Goal: Use online tool/utility: Use online tool/utility

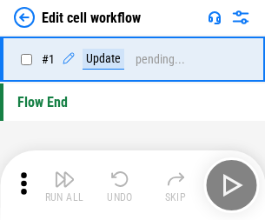
click at [64, 185] on img "button" at bounding box center [64, 179] width 21 height 21
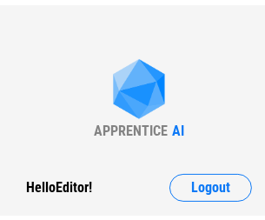
scroll to position [6, 0]
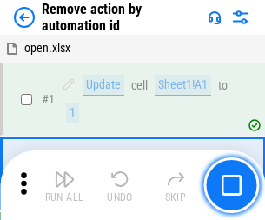
scroll to position [64, 0]
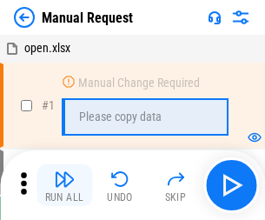
click at [64, 185] on img "button" at bounding box center [64, 179] width 21 height 21
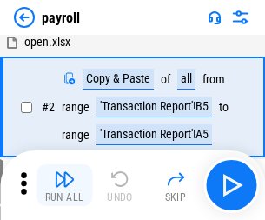
click at [64, 185] on img "button" at bounding box center [64, 179] width 21 height 21
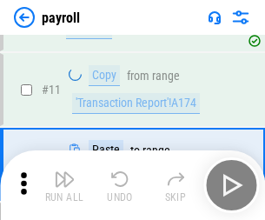
scroll to position [126, 0]
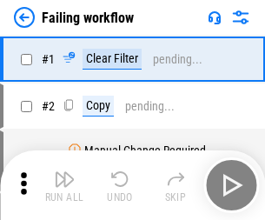
click at [64, 185] on img "button" at bounding box center [64, 179] width 21 height 21
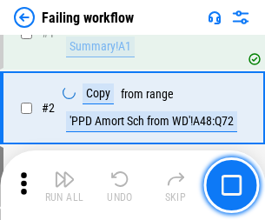
scroll to position [281, 0]
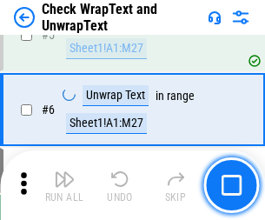
scroll to position [309, 0]
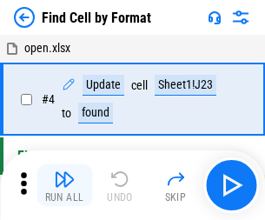
click at [64, 185] on img "button" at bounding box center [64, 179] width 21 height 21
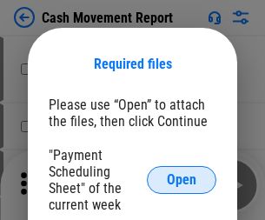
click at [182, 180] on span "Open" at bounding box center [182, 180] width 30 height 14
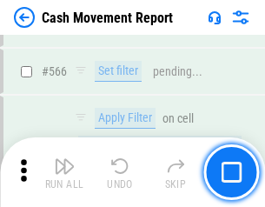
scroll to position [7967, 0]
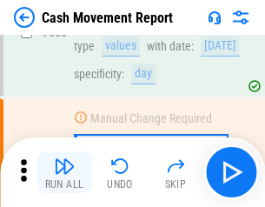
click at [64, 172] on img "button" at bounding box center [64, 166] width 21 height 21
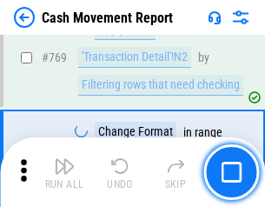
scroll to position [9659, 0]
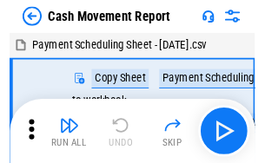
scroll to position [31, 0]
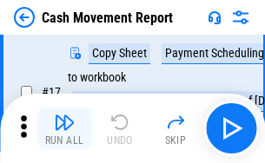
click at [64, 129] on img "button" at bounding box center [64, 122] width 21 height 21
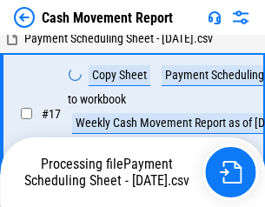
scroll to position [362, 0]
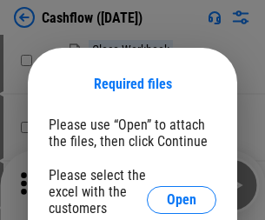
scroll to position [189, 0]
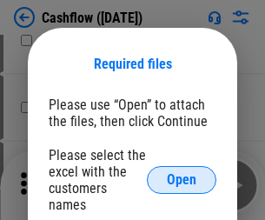
click at [182, 173] on span "Open" at bounding box center [182, 180] width 30 height 14
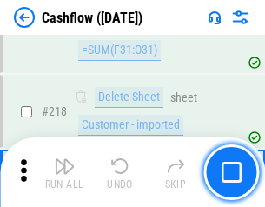
scroll to position [1868, 0]
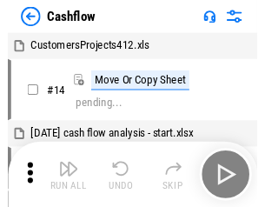
scroll to position [20, 0]
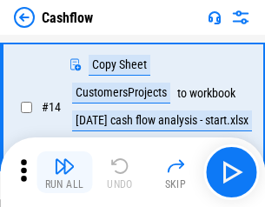
click at [64, 172] on img "button" at bounding box center [64, 166] width 21 height 21
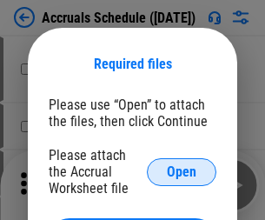
click at [182, 171] on span "Open" at bounding box center [182, 172] width 30 height 14
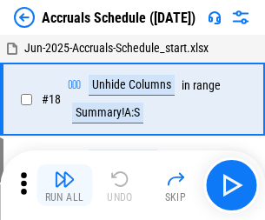
click at [64, 185] on img "button" at bounding box center [64, 179] width 21 height 21
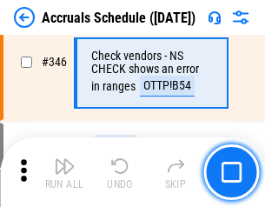
scroll to position [3662, 0]
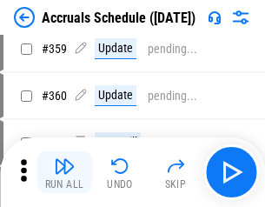
click at [64, 172] on img "button" at bounding box center [64, 166] width 21 height 21
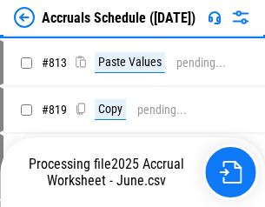
scroll to position [7443, 0]
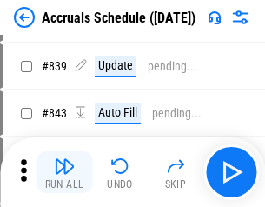
click at [64, 172] on img "button" at bounding box center [64, 166] width 21 height 21
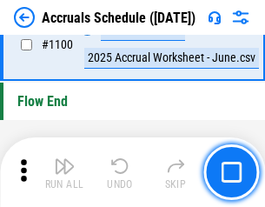
scroll to position [10572, 0]
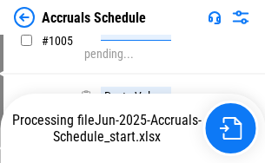
scroll to position [10037, 0]
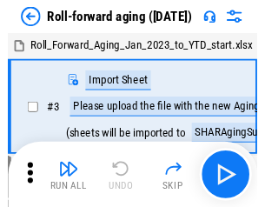
scroll to position [3, 0]
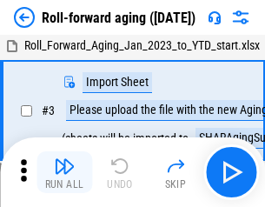
click at [64, 172] on img "button" at bounding box center [64, 166] width 21 height 21
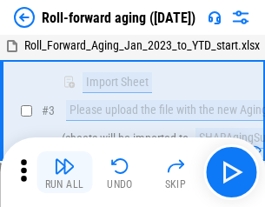
click at [64, 172] on img "button" at bounding box center [64, 166] width 21 height 21
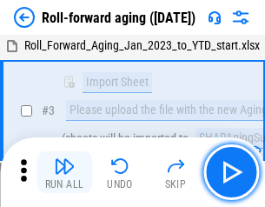
scroll to position [112, 0]
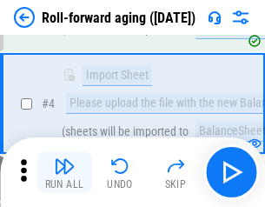
click at [64, 172] on img "button" at bounding box center [64, 166] width 21 height 21
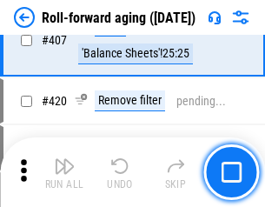
scroll to position [6028, 0]
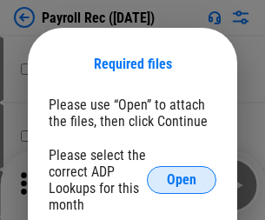
click at [182, 180] on span "Open" at bounding box center [182, 180] width 30 height 14
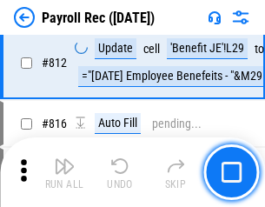
scroll to position [11044, 0]
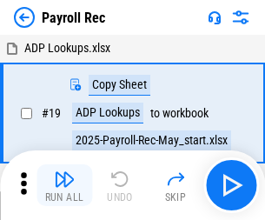
click at [64, 185] on img "button" at bounding box center [64, 179] width 21 height 21
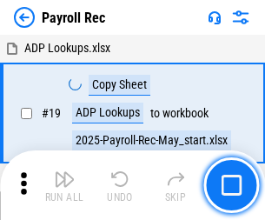
scroll to position [106, 0]
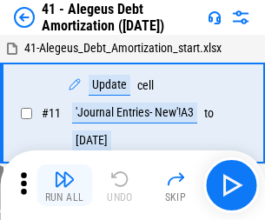
click at [64, 185] on img "button" at bounding box center [64, 179] width 21 height 21
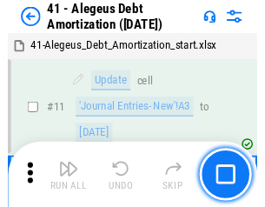
scroll to position [215, 0]
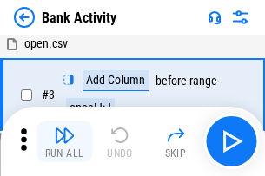
click at [64, 142] on img "button" at bounding box center [64, 135] width 21 height 21
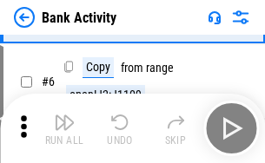
scroll to position [92, 0]
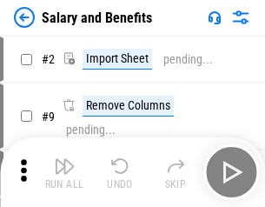
click at [64, 172] on img "button" at bounding box center [64, 166] width 21 height 21
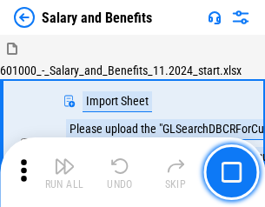
scroll to position [23, 0]
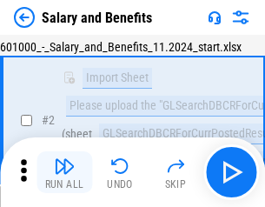
click at [64, 172] on img "button" at bounding box center [64, 166] width 21 height 21
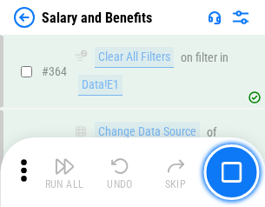
scroll to position [8186, 0]
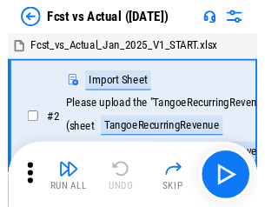
scroll to position [23, 0]
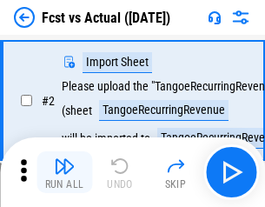
click at [64, 172] on img "button" at bounding box center [64, 166] width 21 height 21
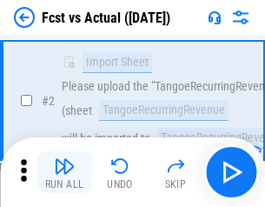
click at [64, 172] on img "button" at bounding box center [64, 166] width 21 height 21
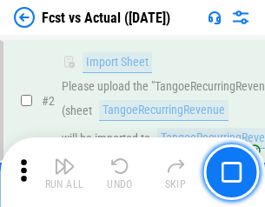
scroll to position [163, 0]
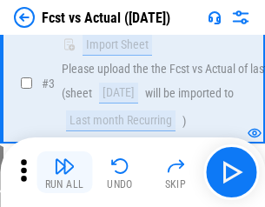
click at [64, 172] on img "button" at bounding box center [64, 166] width 21 height 21
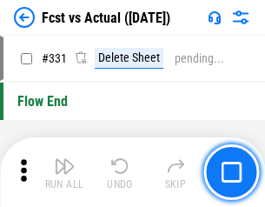
scroll to position [8320, 0]
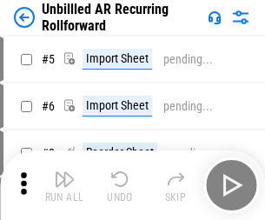
click at [64, 172] on img "button" at bounding box center [64, 179] width 21 height 21
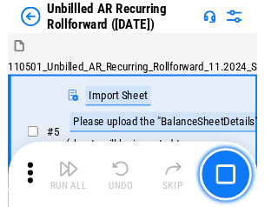
scroll to position [37, 0]
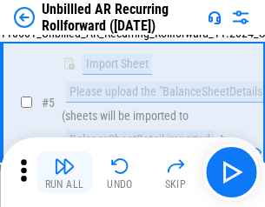
click at [64, 172] on img "button" at bounding box center [64, 166] width 21 height 21
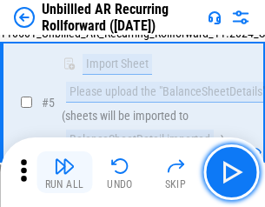
scroll to position [163, 0]
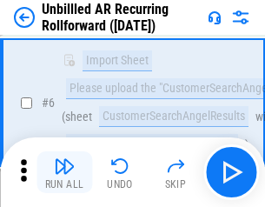
click at [64, 172] on img "button" at bounding box center [64, 166] width 21 height 21
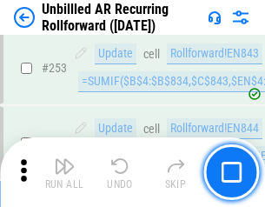
scroll to position [5904, 0]
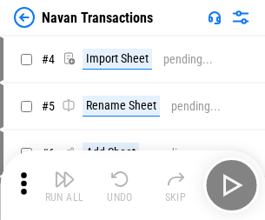
click at [64, 172] on img "button" at bounding box center [64, 179] width 21 height 21
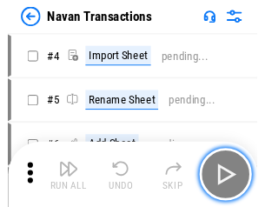
scroll to position [28, 0]
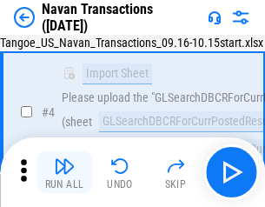
click at [64, 172] on img "button" at bounding box center [64, 166] width 21 height 21
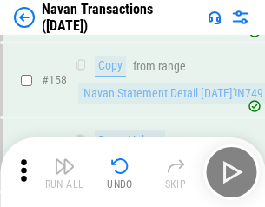
scroll to position [5636, 0]
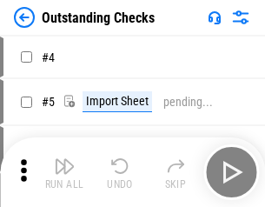
click at [64, 172] on img "button" at bounding box center [64, 166] width 21 height 21
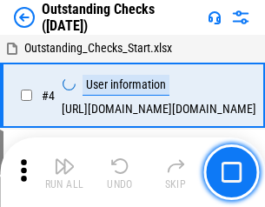
scroll to position [73, 0]
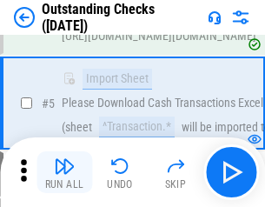
click at [64, 172] on img "button" at bounding box center [64, 166] width 21 height 21
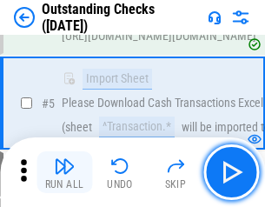
scroll to position [182, 0]
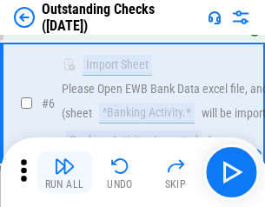
click at [64, 172] on img "button" at bounding box center [64, 166] width 21 height 21
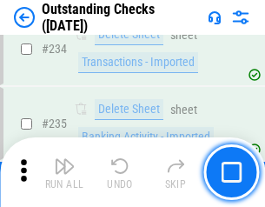
scroll to position [5278, 0]
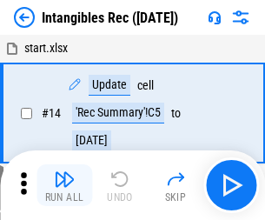
click at [64, 185] on img "button" at bounding box center [64, 179] width 21 height 21
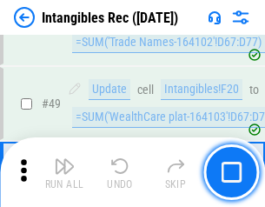
scroll to position [677, 0]
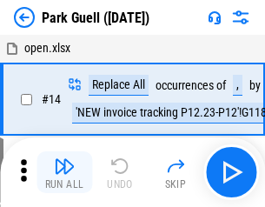
click at [64, 172] on img "button" at bounding box center [64, 166] width 21 height 21
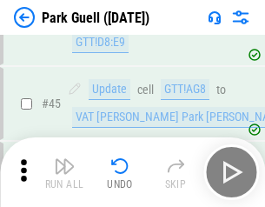
scroll to position [2174, 0]
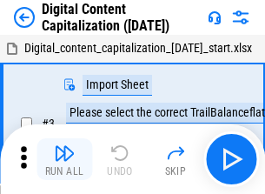
click at [64, 146] on img "button" at bounding box center [64, 153] width 21 height 21
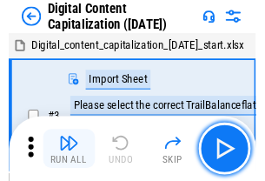
scroll to position [50, 0]
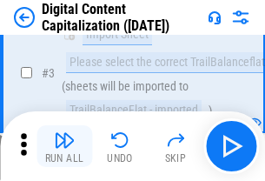
click at [64, 146] on img "button" at bounding box center [64, 140] width 21 height 21
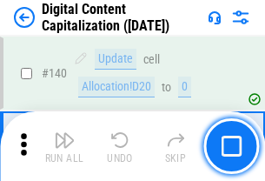
scroll to position [1843, 0]
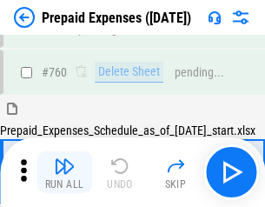
click at [64, 172] on img "button" at bounding box center [64, 166] width 21 height 21
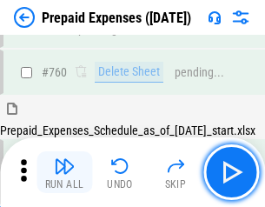
scroll to position [4818, 0]
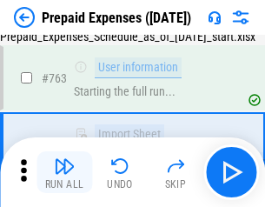
click at [64, 172] on img "button" at bounding box center [64, 166] width 21 height 21
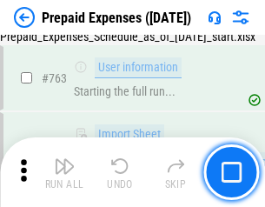
scroll to position [4920, 0]
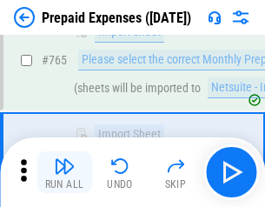
click at [64, 172] on img "button" at bounding box center [64, 166] width 21 height 21
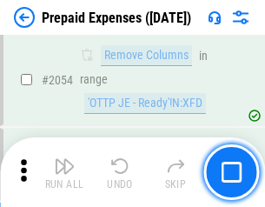
scroll to position [18170, 0]
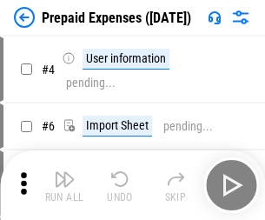
click at [64, 185] on img "button" at bounding box center [64, 179] width 21 height 21
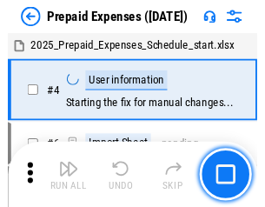
scroll to position [76, 0]
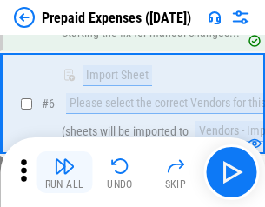
click at [64, 172] on img "button" at bounding box center [64, 166] width 21 height 21
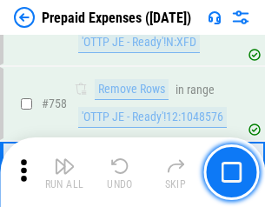
scroll to position [6194, 0]
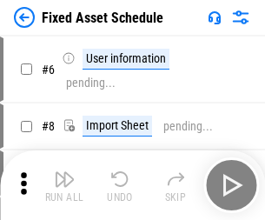
click at [64, 185] on img "button" at bounding box center [64, 179] width 21 height 21
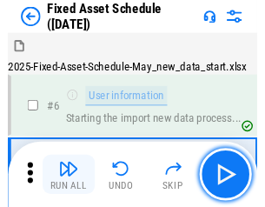
scroll to position [94, 0]
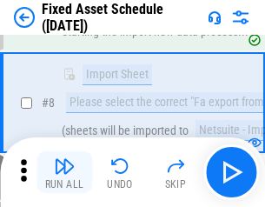
click at [64, 172] on img "button" at bounding box center [64, 166] width 21 height 21
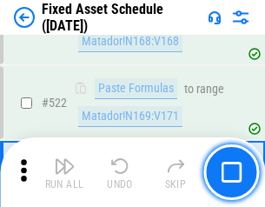
scroll to position [6042, 0]
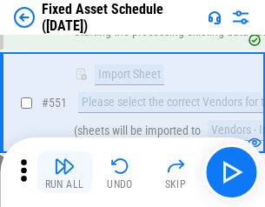
click at [64, 172] on img "button" at bounding box center [64, 166] width 21 height 21
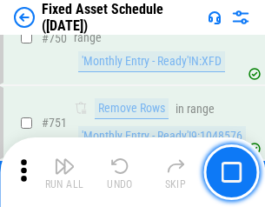
scroll to position [8474, 0]
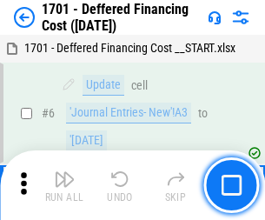
scroll to position [209, 0]
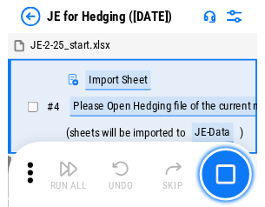
scroll to position [3, 0]
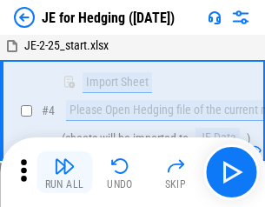
click at [64, 172] on img "button" at bounding box center [64, 166] width 21 height 21
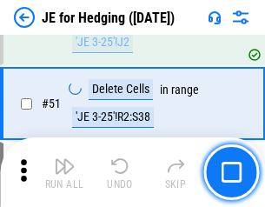
scroll to position [1126, 0]
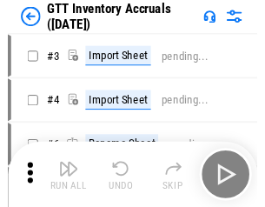
scroll to position [3, 0]
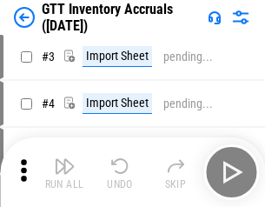
click at [64, 172] on img "button" at bounding box center [64, 166] width 21 height 21
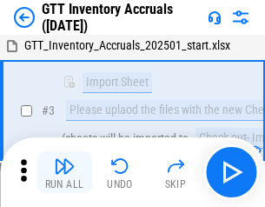
click at [64, 172] on img "button" at bounding box center [64, 166] width 21 height 21
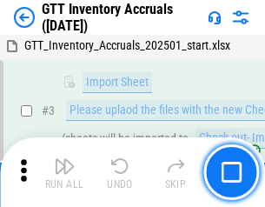
scroll to position [112, 0]
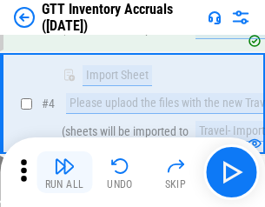
click at [64, 172] on img "button" at bounding box center [64, 166] width 21 height 21
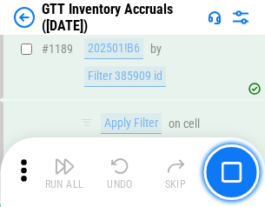
scroll to position [14194, 0]
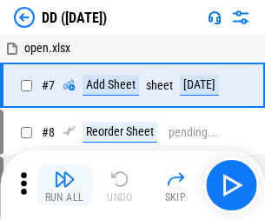
click at [64, 185] on img "button" at bounding box center [64, 179] width 21 height 21
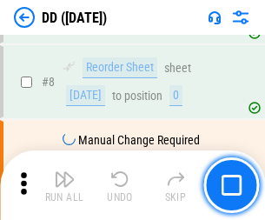
scroll to position [168, 0]
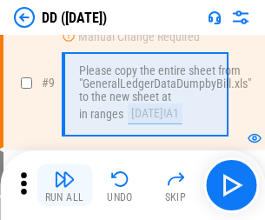
click at [64, 185] on img "button" at bounding box center [64, 179] width 21 height 21
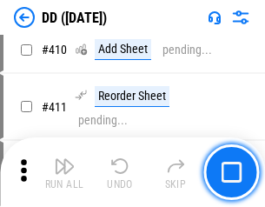
scroll to position [7777, 0]
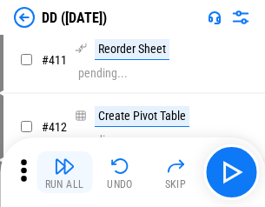
click at [64, 172] on img "button" at bounding box center [64, 166] width 21 height 21
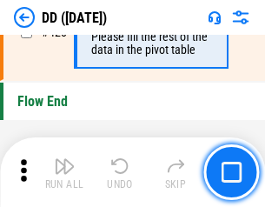
scroll to position [8320, 0]
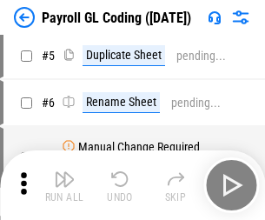
click at [64, 185] on img "button" at bounding box center [64, 179] width 21 height 21
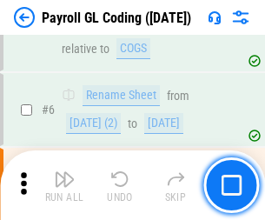
scroll to position [209, 0]
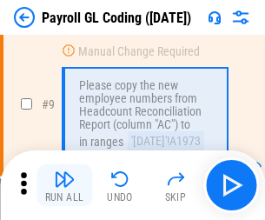
click at [64, 185] on img "button" at bounding box center [64, 179] width 21 height 21
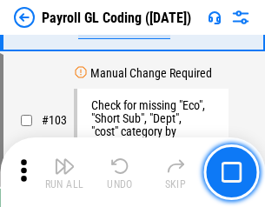
scroll to position [4078, 0]
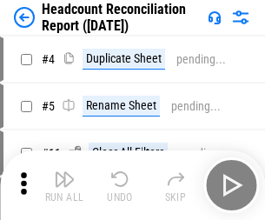
click at [64, 185] on img "button" at bounding box center [64, 179] width 21 height 21
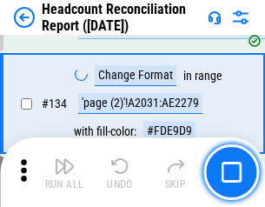
scroll to position [2089, 0]
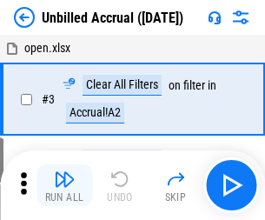
click at [64, 185] on img "button" at bounding box center [64, 179] width 21 height 21
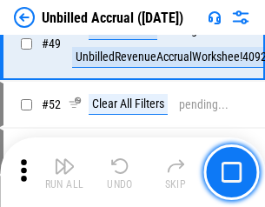
scroll to position [1577, 0]
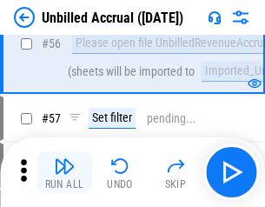
click at [64, 172] on img "button" at bounding box center [64, 166] width 21 height 21
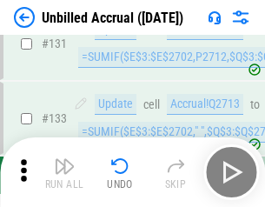
scroll to position [5178, 0]
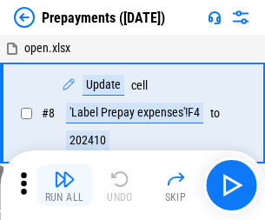
click at [64, 185] on img "button" at bounding box center [64, 179] width 21 height 21
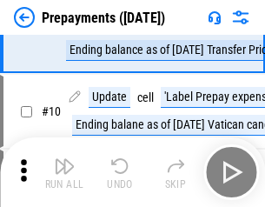
scroll to position [109, 0]
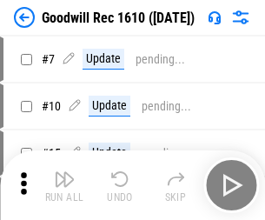
click at [64, 185] on img "button" at bounding box center [64, 179] width 21 height 21
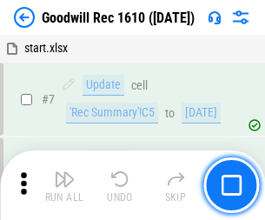
scroll to position [297, 0]
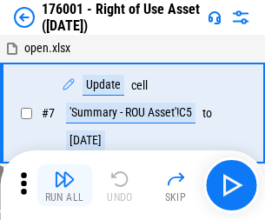
click at [64, 185] on img "button" at bounding box center [64, 179] width 21 height 21
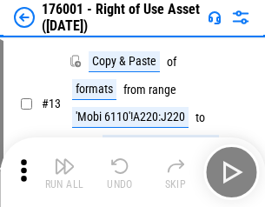
scroll to position [112, 0]
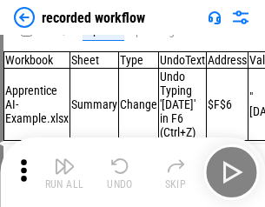
click at [64, 172] on img "button" at bounding box center [64, 166] width 21 height 21
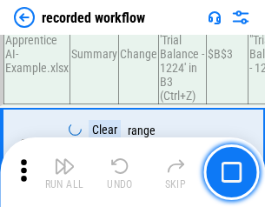
scroll to position [5433, 0]
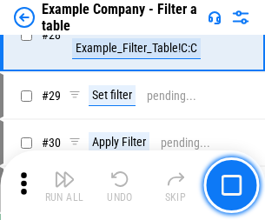
scroll to position [1591, 0]
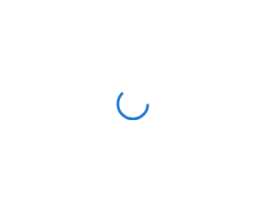
scroll to position [27, 0]
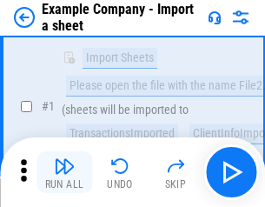
click at [64, 172] on img "button" at bounding box center [64, 166] width 21 height 21
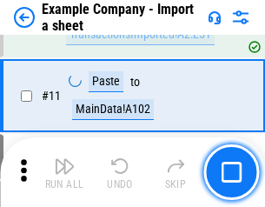
scroll to position [384, 0]
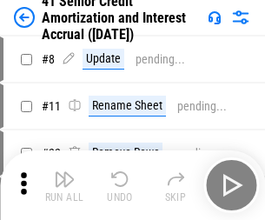
click at [64, 172] on img "button" at bounding box center [64, 179] width 21 height 21
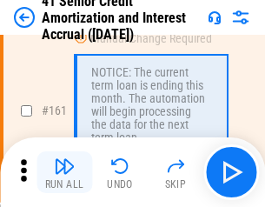
click at [64, 172] on img "button" at bounding box center [64, 166] width 21 height 21
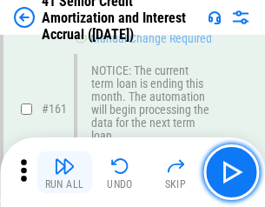
scroll to position [1859, 0]
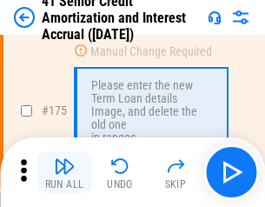
click at [64, 172] on img "button" at bounding box center [64, 166] width 21 height 21
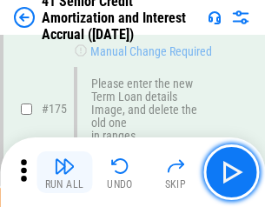
scroll to position [2036, 0]
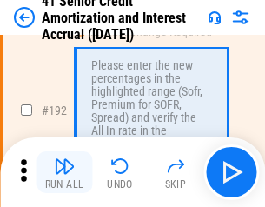
click at [64, 172] on img "button" at bounding box center [64, 166] width 21 height 21
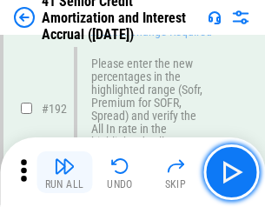
scroll to position [2218, 0]
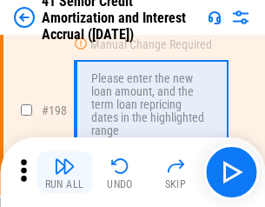
click at [64, 172] on img "button" at bounding box center [64, 166] width 21 height 21
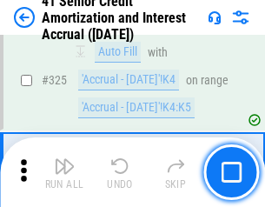
scroll to position [4441, 0]
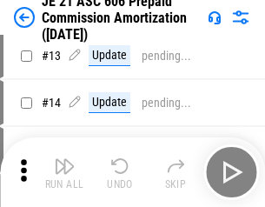
click at [64, 172] on img "button" at bounding box center [64, 166] width 21 height 21
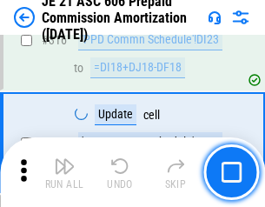
scroll to position [3245, 0]
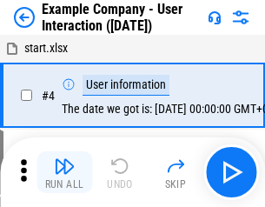
click at [64, 172] on img "button" at bounding box center [64, 166] width 21 height 21
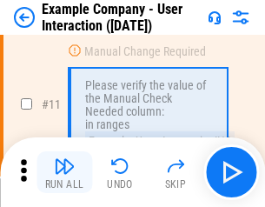
click at [64, 172] on img "button" at bounding box center [64, 166] width 21 height 21
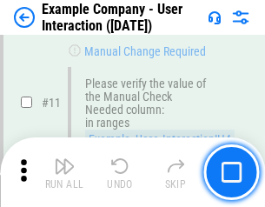
scroll to position [376, 0]
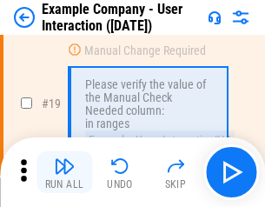
click at [64, 172] on img "button" at bounding box center [64, 166] width 21 height 21
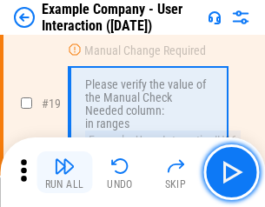
click at [64, 172] on img "button" at bounding box center [64, 166] width 21 height 21
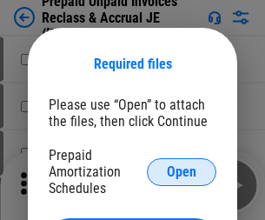
click at [182, 171] on span "Open" at bounding box center [182, 172] width 30 height 14
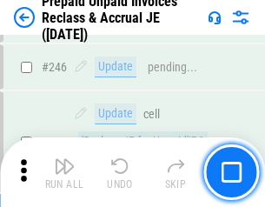
scroll to position [2347, 0]
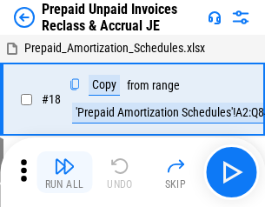
click at [64, 172] on img "button" at bounding box center [64, 166] width 21 height 21
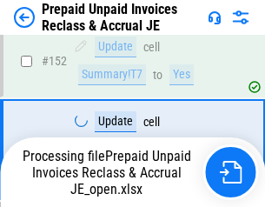
scroll to position [2258, 0]
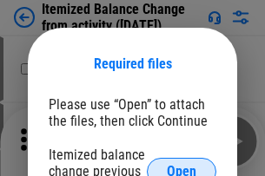
click at [182, 165] on span "Open" at bounding box center [182, 172] width 30 height 14
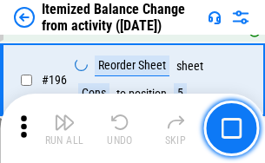
scroll to position [3345, 0]
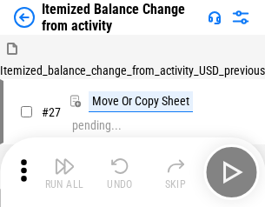
scroll to position [27, 0]
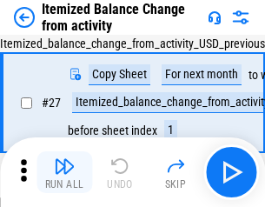
click at [64, 172] on img "button" at bounding box center [64, 166] width 21 height 21
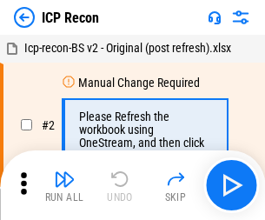
scroll to position [8, 0]
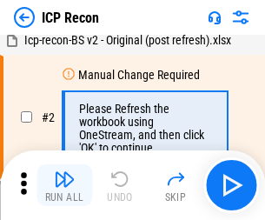
click at [64, 185] on img "button" at bounding box center [64, 179] width 21 height 21
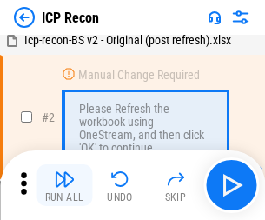
click at [64, 185] on img "button" at bounding box center [64, 179] width 21 height 21
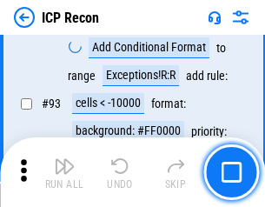
scroll to position [1829, 0]
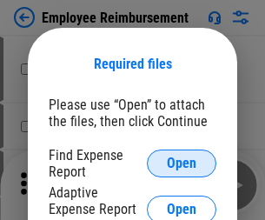
click at [182, 163] on span "Open" at bounding box center [182, 163] width 30 height 14
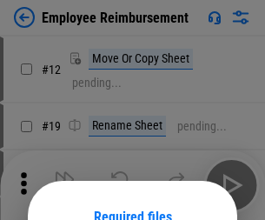
scroll to position [153, 0]
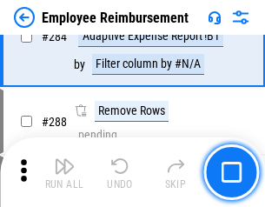
scroll to position [4725, 0]
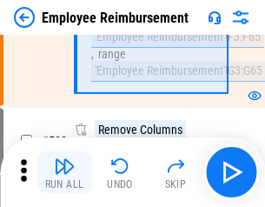
click at [64, 172] on img "button" at bounding box center [64, 166] width 21 height 21
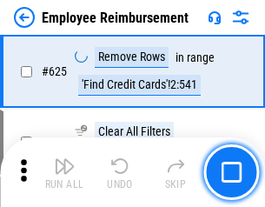
scroll to position [10407, 0]
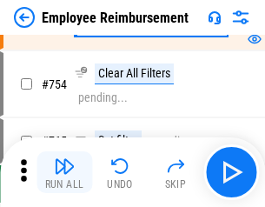
click at [64, 172] on img "button" at bounding box center [64, 166] width 21 height 21
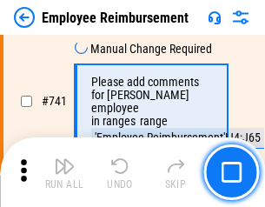
scroll to position [12195, 0]
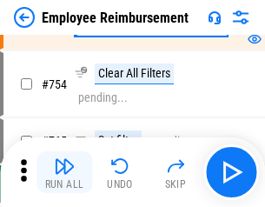
click at [64, 172] on img "button" at bounding box center [64, 166] width 21 height 21
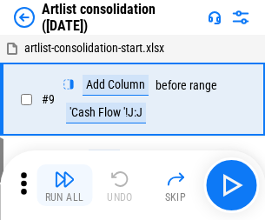
click at [64, 185] on img "button" at bounding box center [64, 179] width 21 height 21
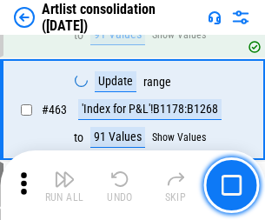
scroll to position [7611, 0]
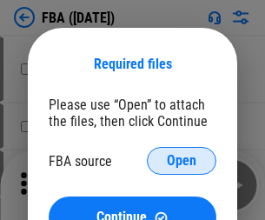
click at [182, 161] on span "Open" at bounding box center [182, 161] width 30 height 14
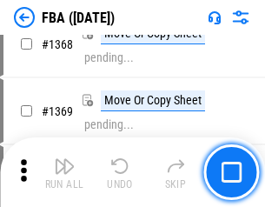
scroll to position [18668, 0]
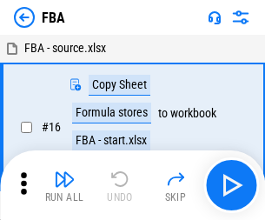
scroll to position [17, 0]
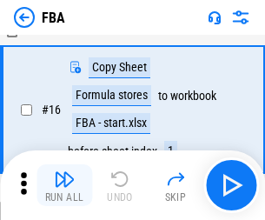
click at [64, 185] on img "button" at bounding box center [64, 179] width 21 height 21
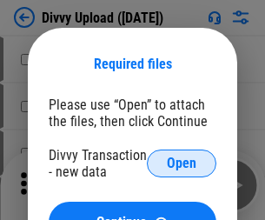
click at [182, 163] on span "Open" at bounding box center [182, 163] width 30 height 14
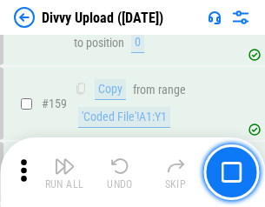
scroll to position [1800, 0]
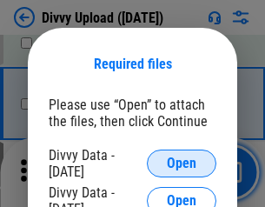
click at [182, 163] on span "Open" at bounding box center [182, 163] width 30 height 14
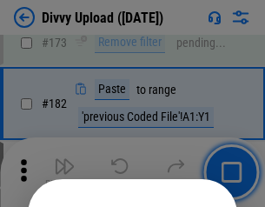
scroll to position [1951, 0]
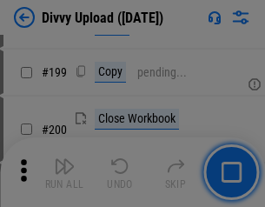
scroll to position [2528, 0]
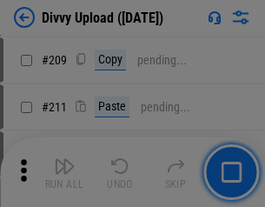
scroll to position [2953, 0]
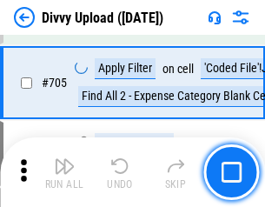
scroll to position [11891, 0]
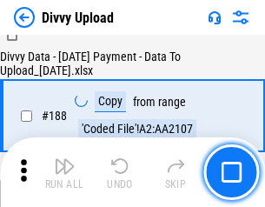
scroll to position [2046, 0]
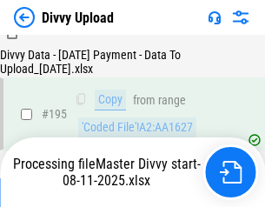
scroll to position [2429, 0]
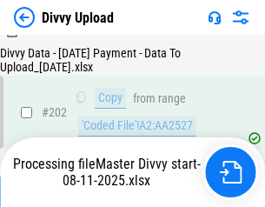
scroll to position [2813, 0]
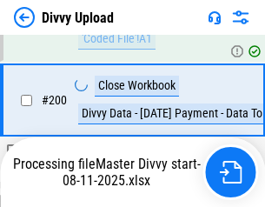
scroll to position [2813, 0]
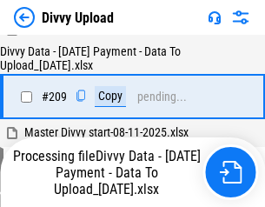
scroll to position [3196, 0]
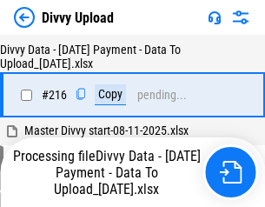
scroll to position [3579, 0]
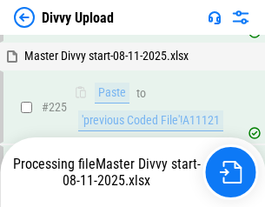
scroll to position [4126, 0]
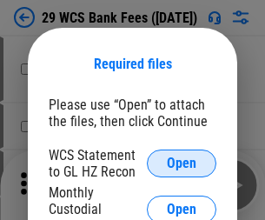
click at [182, 163] on span "Open" at bounding box center [182, 163] width 30 height 14
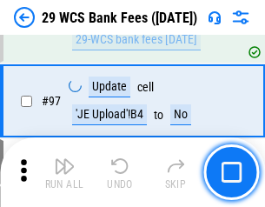
scroll to position [1694, 0]
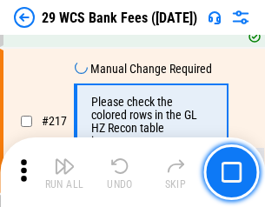
click at [64, 172] on img "button" at bounding box center [64, 166] width 21 height 21
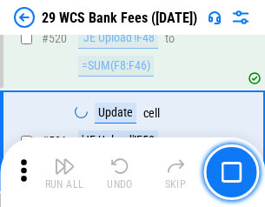
scroll to position [8971, 0]
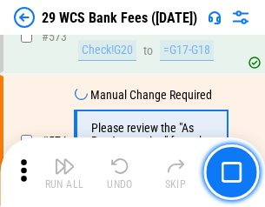
click at [64, 172] on img "button" at bounding box center [64, 166] width 21 height 21
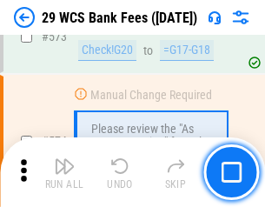
scroll to position [9626, 0]
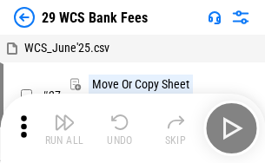
scroll to position [31, 0]
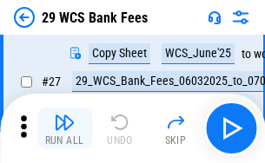
click at [64, 129] on img "button" at bounding box center [64, 122] width 21 height 21
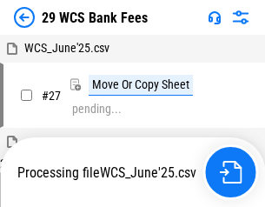
scroll to position [10, 0]
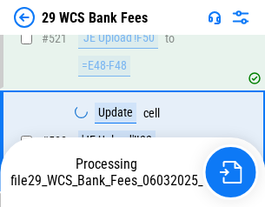
scroll to position [9401, 0]
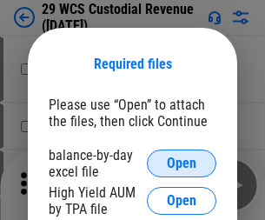
click at [182, 163] on span "Open" at bounding box center [182, 163] width 30 height 14
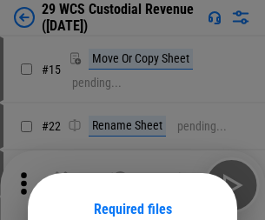
scroll to position [145, 0]
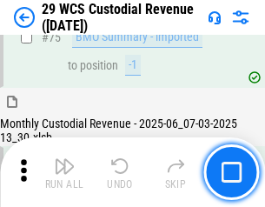
scroll to position [1816, 0]
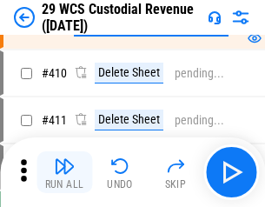
click at [64, 172] on img "button" at bounding box center [64, 166] width 21 height 21
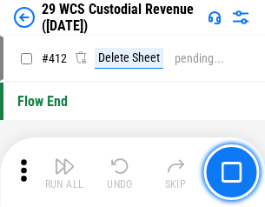
scroll to position [8301, 0]
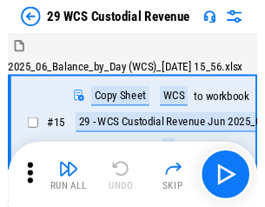
scroll to position [42, 0]
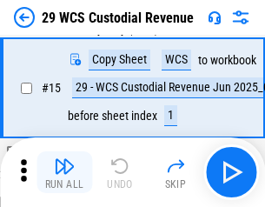
click at [64, 172] on img "button" at bounding box center [64, 166] width 21 height 21
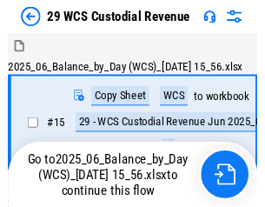
scroll to position [32, 0]
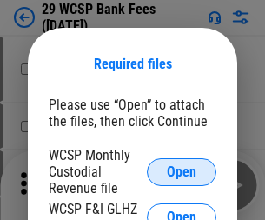
click at [182, 171] on span "Open" at bounding box center [182, 172] width 30 height 14
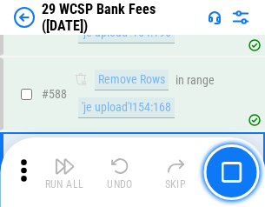
scroll to position [6842, 0]
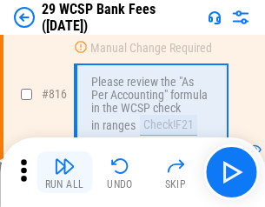
click at [64, 172] on img "button" at bounding box center [64, 166] width 21 height 21
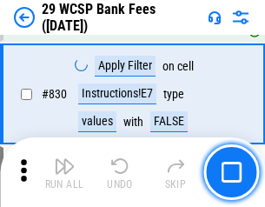
scroll to position [11029, 0]
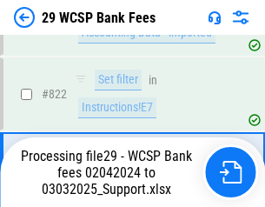
scroll to position [10688, 0]
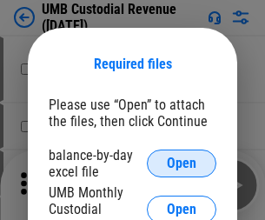
click at [182, 163] on span "Open" at bounding box center [182, 163] width 30 height 14
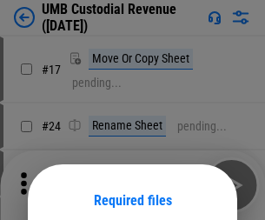
scroll to position [136, 0]
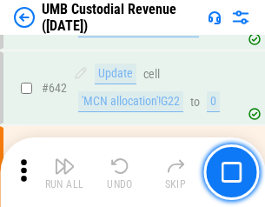
scroll to position [9003, 0]
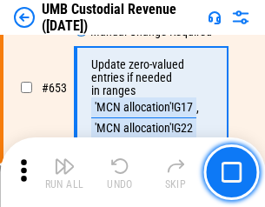
click at [64, 172] on img "button" at bounding box center [64, 166] width 21 height 21
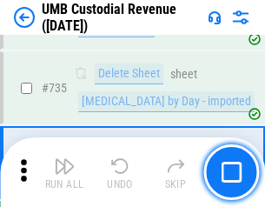
scroll to position [10629, 0]
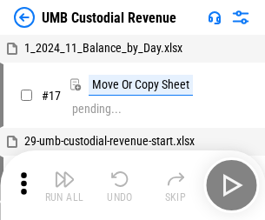
scroll to position [13, 0]
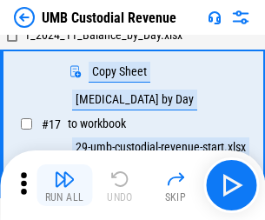
click at [64, 185] on img "button" at bounding box center [64, 179] width 21 height 21
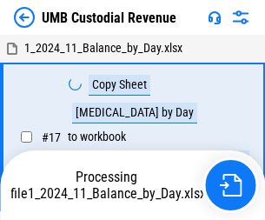
scroll to position [13, 0]
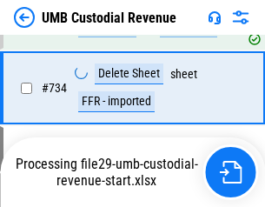
scroll to position [10514, 0]
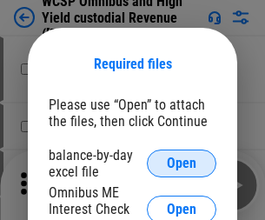
click at [182, 163] on span "Open" at bounding box center [182, 163] width 30 height 14
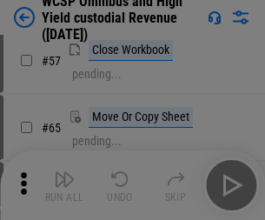
scroll to position [758, 0]
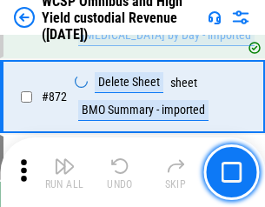
scroll to position [14711, 0]
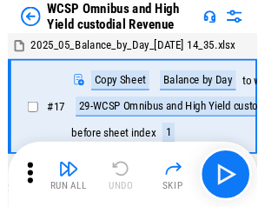
scroll to position [10, 0]
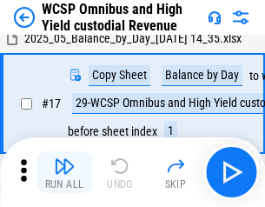
click at [64, 172] on img "button" at bounding box center [64, 166] width 21 height 21
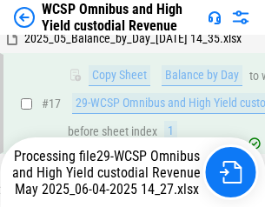
scroll to position [362, 0]
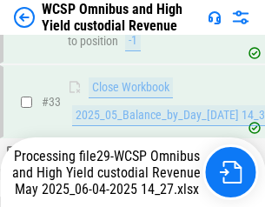
scroll to position [860, 0]
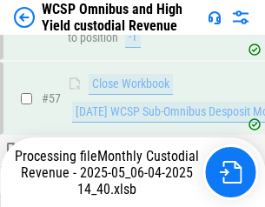
scroll to position [1784, 0]
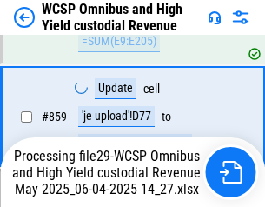
scroll to position [14671, 0]
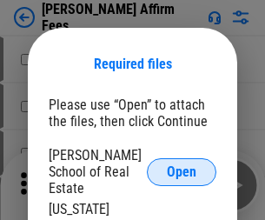
click at [182, 165] on span "Open" at bounding box center [182, 172] width 30 height 14
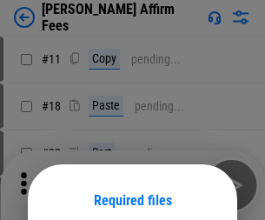
scroll to position [136, 0]
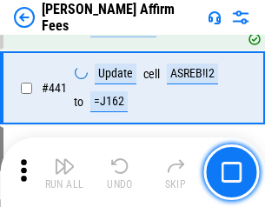
scroll to position [3998, 0]
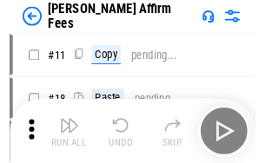
scroll to position [17, 0]
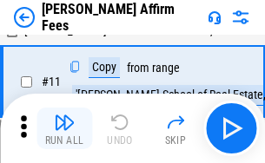
click at [64, 129] on img "button" at bounding box center [64, 122] width 21 height 21
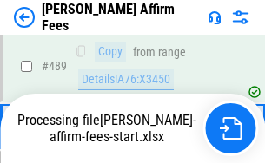
scroll to position [4559, 0]
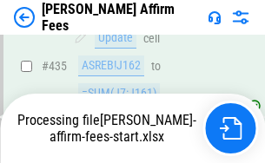
scroll to position [4559, 0]
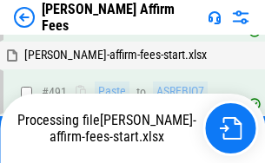
scroll to position [4660, 0]
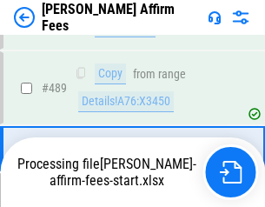
scroll to position [4537, 0]
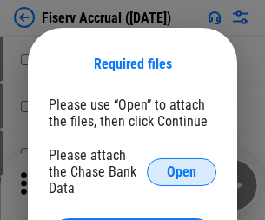
click at [182, 165] on span "Open" at bounding box center [182, 172] width 30 height 14
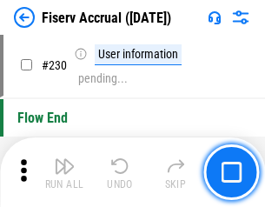
scroll to position [5508, 0]
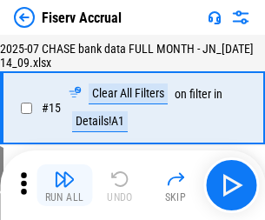
click at [64, 185] on img "button" at bounding box center [64, 179] width 21 height 21
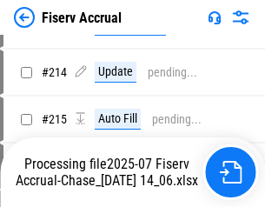
scroll to position [5275, 0]
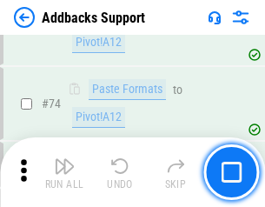
scroll to position [1265, 0]
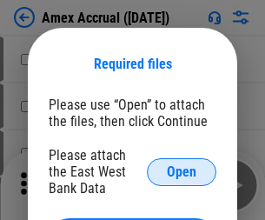
click at [182, 171] on span "Open" at bounding box center [182, 172] width 30 height 14
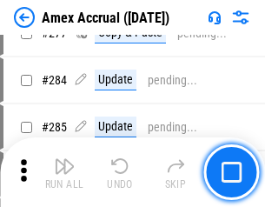
scroll to position [4525, 0]
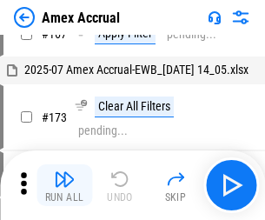
click at [64, 185] on img "button" at bounding box center [64, 179] width 21 height 21
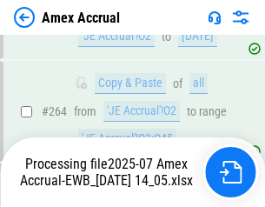
scroll to position [4740, 0]
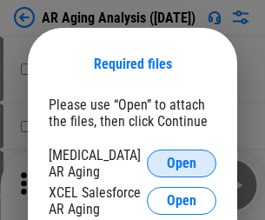
click at [182, 161] on span "Open" at bounding box center [182, 163] width 30 height 14
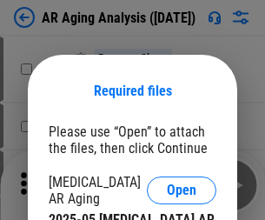
scroll to position [27, 0]
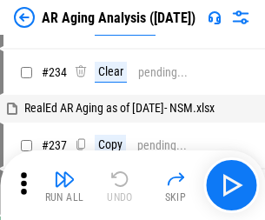
scroll to position [17, 0]
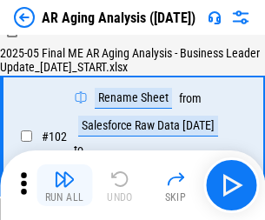
click at [64, 185] on img "button" at bounding box center [64, 179] width 21 height 21
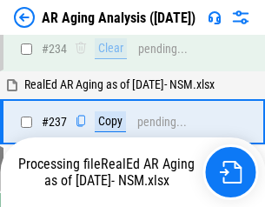
scroll to position [2694, 0]
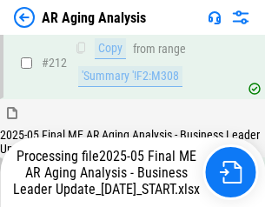
scroll to position [2674, 0]
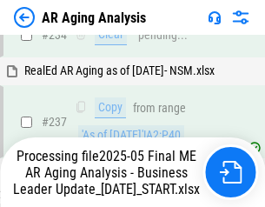
scroll to position [2747, 0]
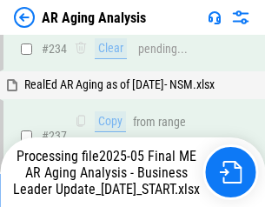
scroll to position [2674, 0]
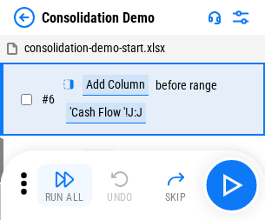
click at [64, 185] on img "button" at bounding box center [64, 179] width 21 height 21
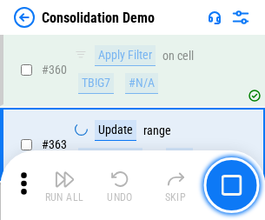
scroll to position [5826, 0]
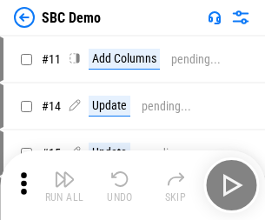
click at [64, 185] on img "button" at bounding box center [64, 179] width 21 height 21
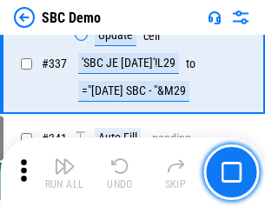
scroll to position [4573, 0]
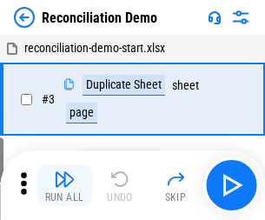
click at [64, 185] on img "button" at bounding box center [64, 179] width 21 height 21
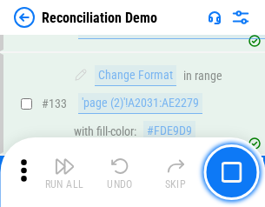
scroll to position [2064, 0]
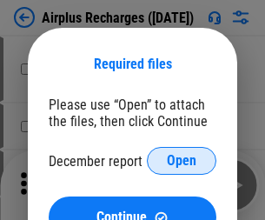
click at [182, 161] on span "Open" at bounding box center [182, 161] width 30 height 14
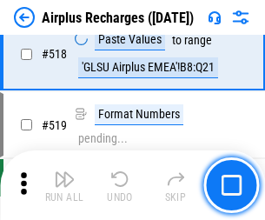
scroll to position [7480, 0]
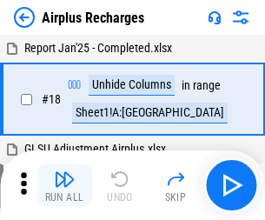
click at [64, 185] on img "button" at bounding box center [64, 179] width 21 height 21
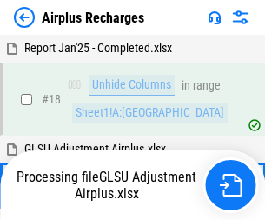
scroll to position [76, 0]
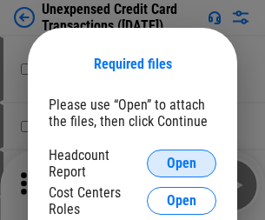
click at [182, 163] on span "Open" at bounding box center [182, 163] width 30 height 14
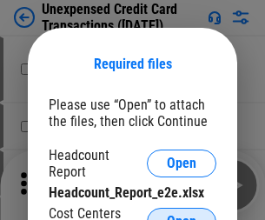
click at [182, 215] on span "Open" at bounding box center [182, 222] width 30 height 14
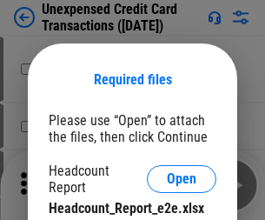
scroll to position [16, 0]
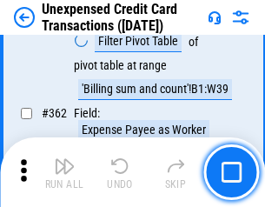
scroll to position [4470, 0]
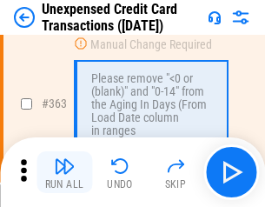
click at [64, 172] on img "button" at bounding box center [64, 166] width 21 height 21
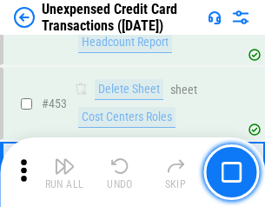
scroll to position [5929, 0]
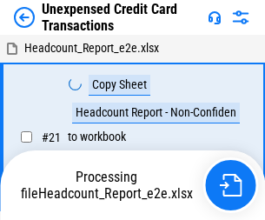
scroll to position [27, 0]
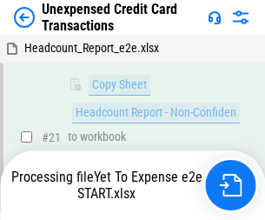
scroll to position [371, 0]
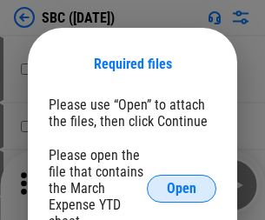
click at [182, 188] on span "Open" at bounding box center [182, 189] width 30 height 14
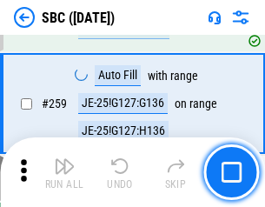
scroll to position [3397, 0]
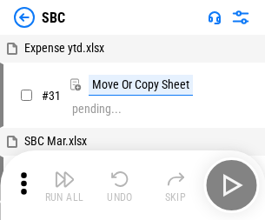
scroll to position [17, 0]
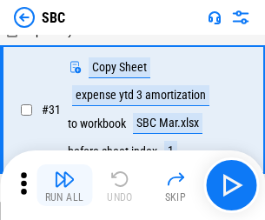
click at [64, 185] on img "button" at bounding box center [64, 179] width 21 height 21
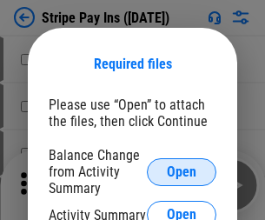
click at [182, 171] on span "Open" at bounding box center [182, 172] width 30 height 14
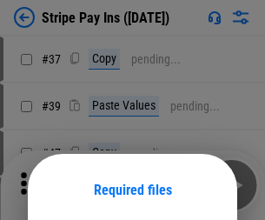
scroll to position [126, 0]
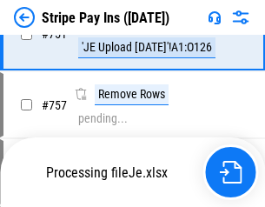
scroll to position [9153, 0]
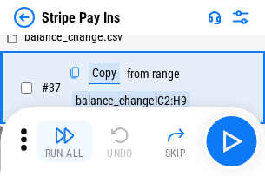
click at [64, 142] on img "button" at bounding box center [64, 135] width 21 height 21
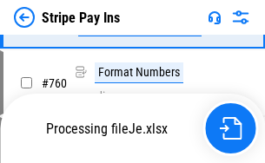
scroll to position [9115, 0]
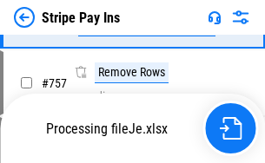
scroll to position [9115, 0]
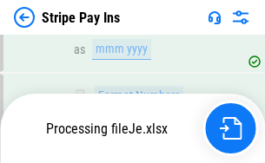
scroll to position [9115, 0]
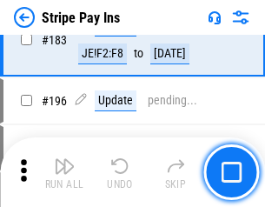
scroll to position [2353, 0]
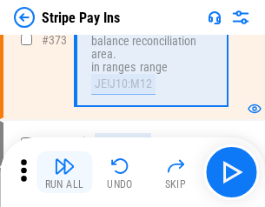
click at [64, 172] on img "button" at bounding box center [64, 166] width 21 height 21
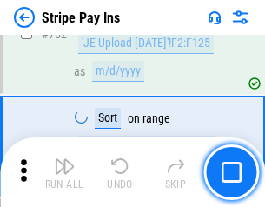
scroll to position [9093, 0]
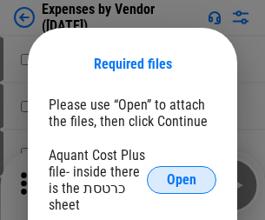
click at [182, 180] on span "Open" at bounding box center [182, 180] width 30 height 14
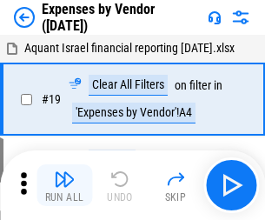
click at [64, 185] on img "button" at bounding box center [64, 179] width 21 height 21
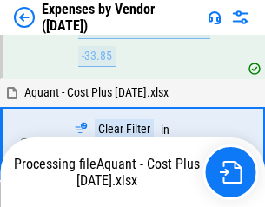
scroll to position [1714, 0]
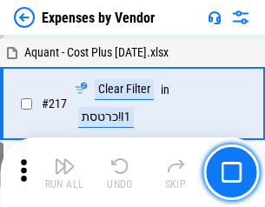
scroll to position [1785, 0]
